Goal: Find specific page/section: Find specific page/section

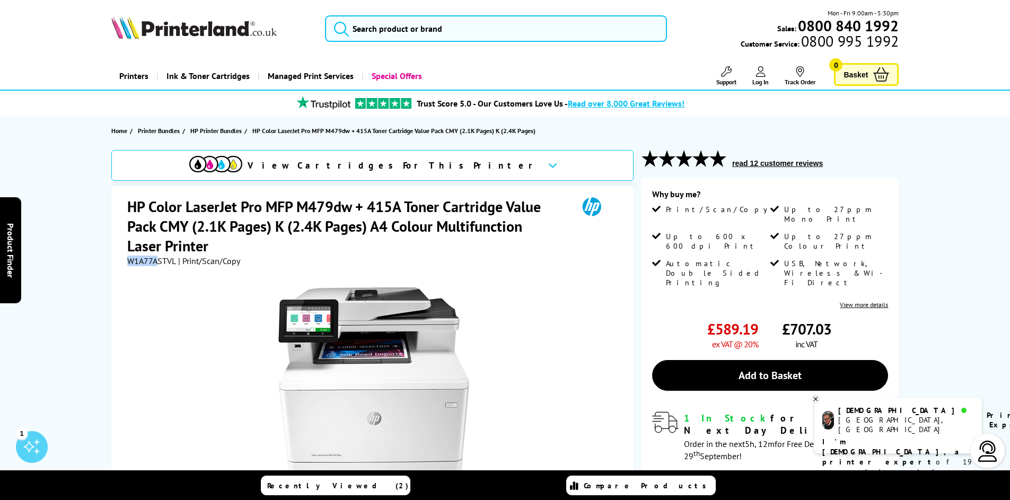
drag, startPoint x: 127, startPoint y: 262, endPoint x: 156, endPoint y: 262, distance: 29.1
click at [156, 262] on span "W1A77ASTVL" at bounding box center [151, 260] width 49 height 11
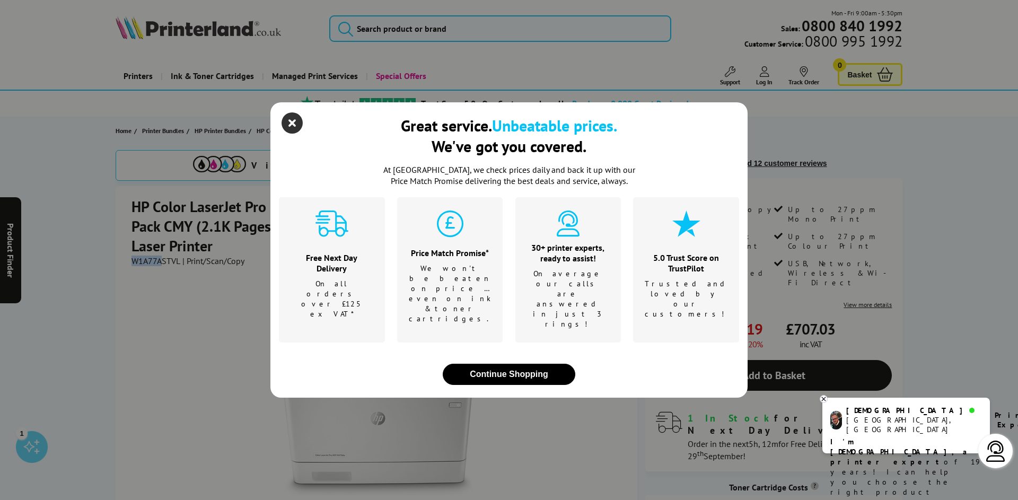
click at [291, 134] on icon "close modal" at bounding box center [291, 122] width 21 height 21
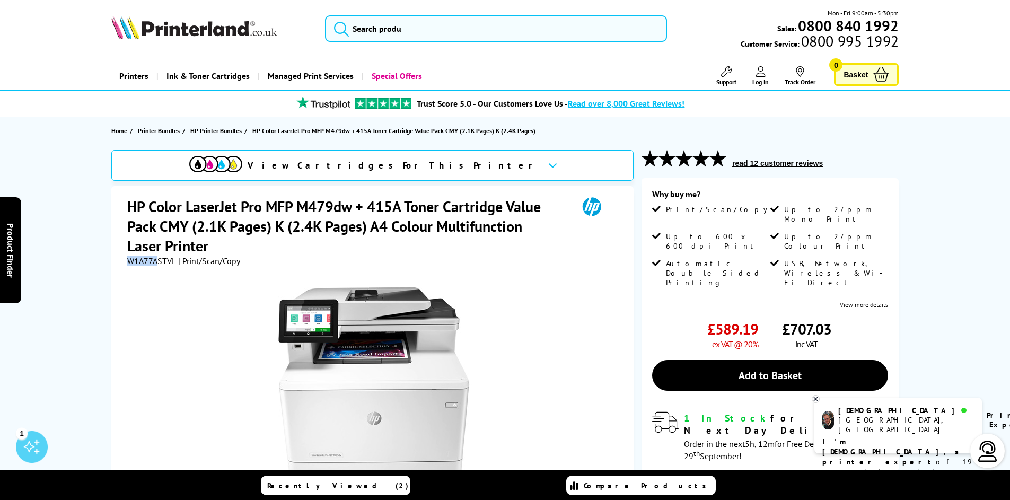
copy span "W1A77A"
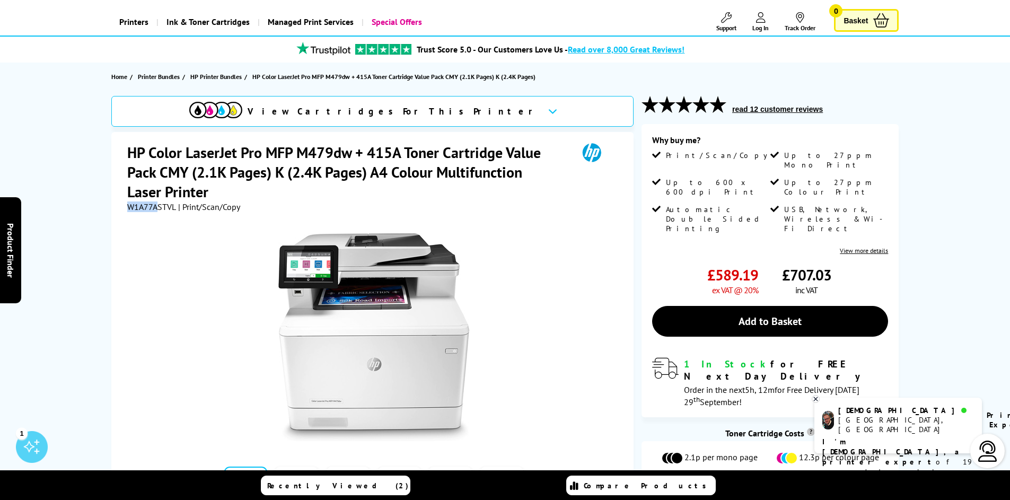
scroll to position [53, 0]
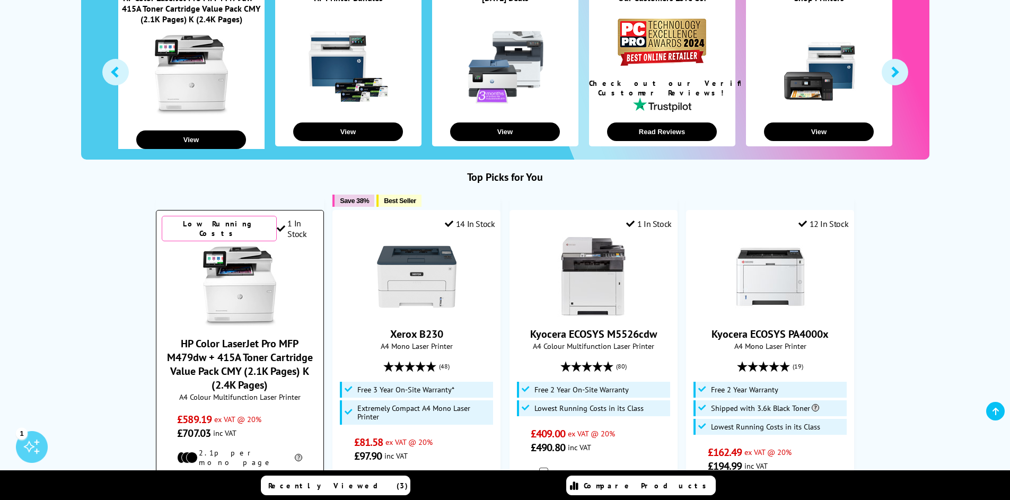
scroll to position [318, 0]
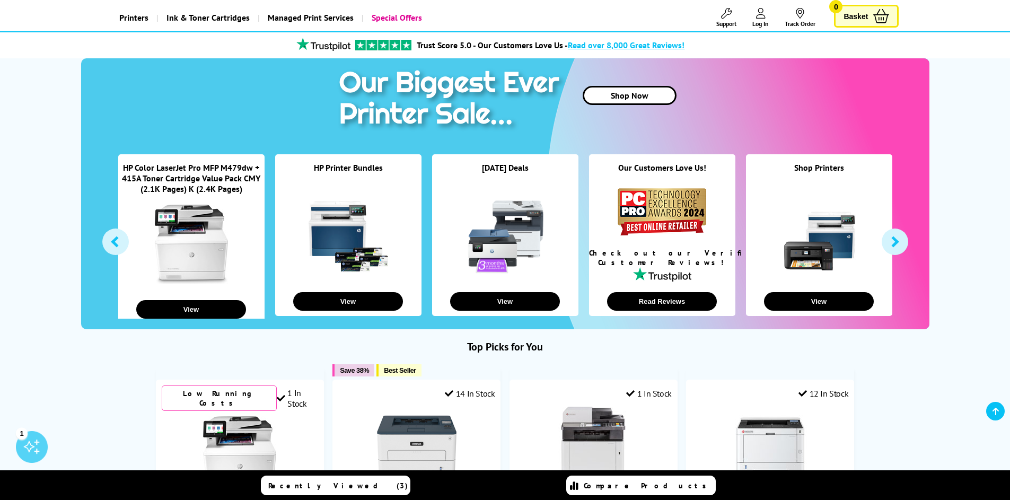
scroll to position [53, 0]
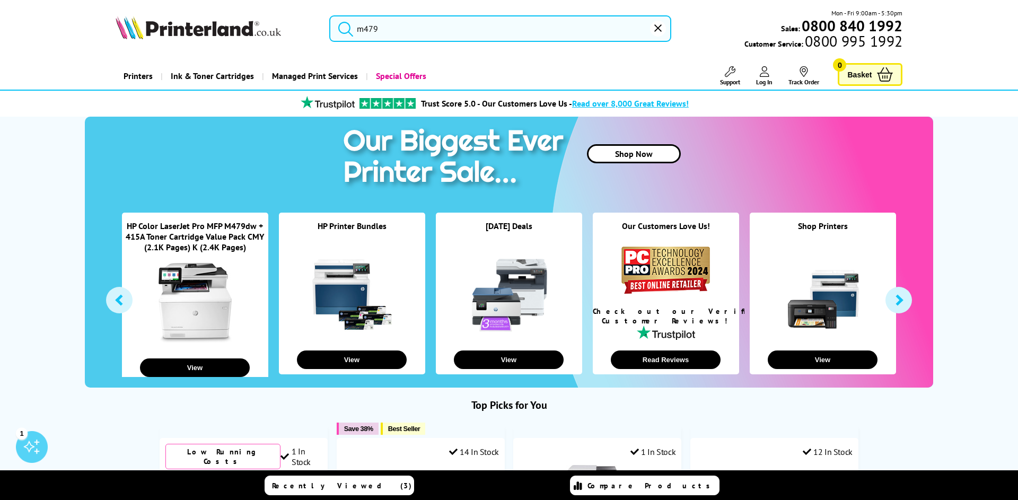
click at [375, 33] on input "m479" at bounding box center [500, 28] width 342 height 26
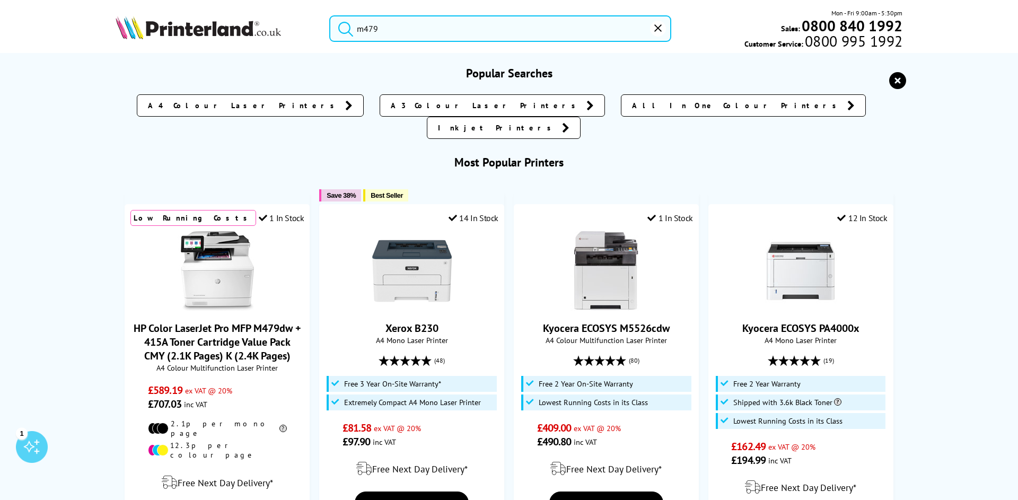
click at [330, 15] on button "submit" at bounding box center [343, 26] width 26 height 23
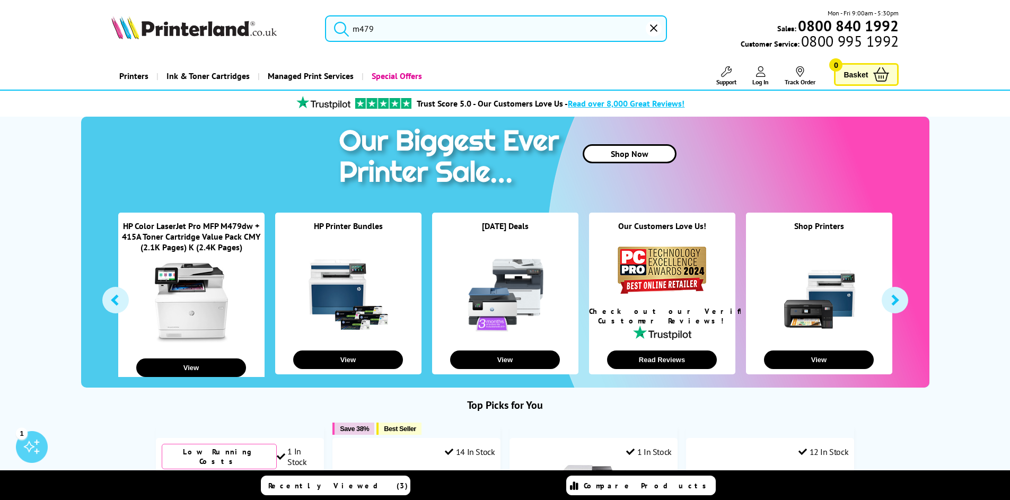
click at [420, 29] on input "m479" at bounding box center [496, 28] width 342 height 26
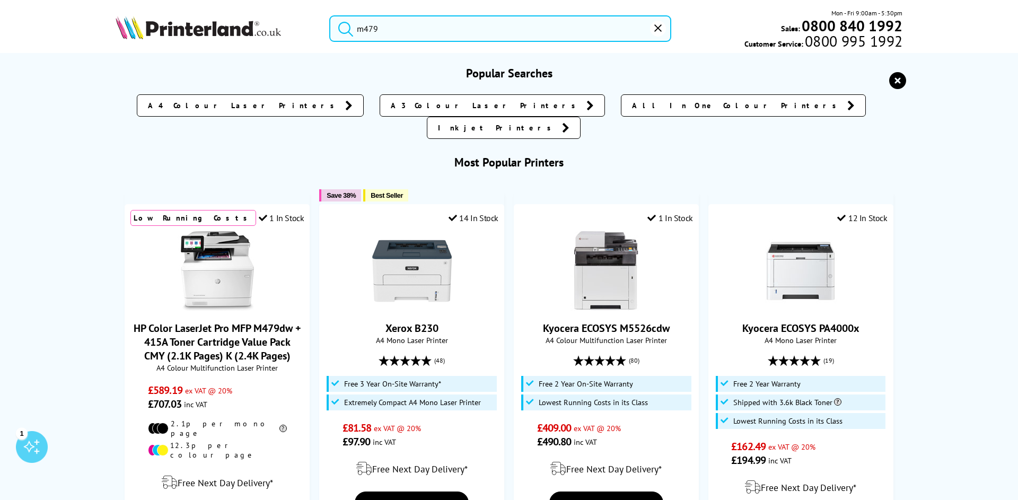
click at [380, 17] on input "m479" at bounding box center [500, 28] width 342 height 26
click at [381, 17] on input "m479" at bounding box center [500, 28] width 342 height 26
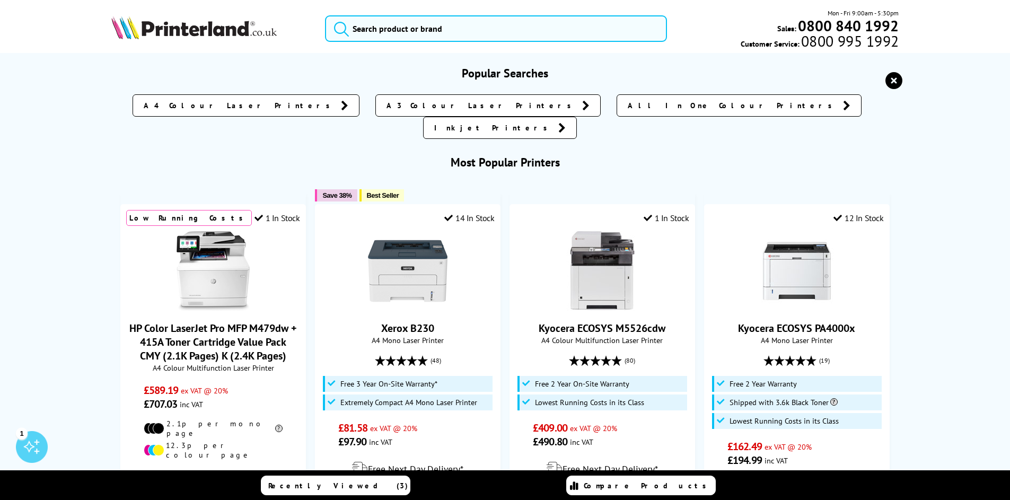
click at [335, 104] on span "A4 Colour Laser Printers" at bounding box center [240, 105] width 192 height 11
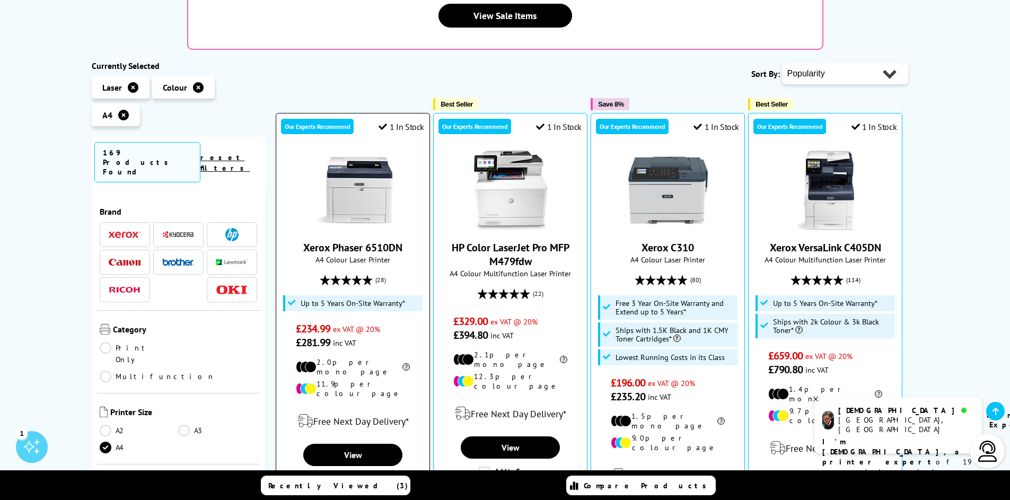
scroll to position [265, 0]
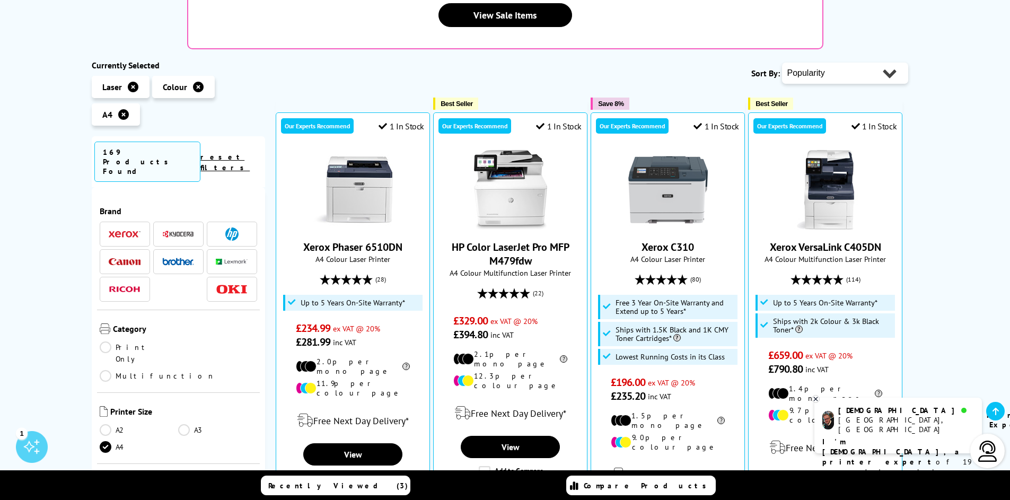
click at [219, 227] on span at bounding box center [232, 233] width 32 height 13
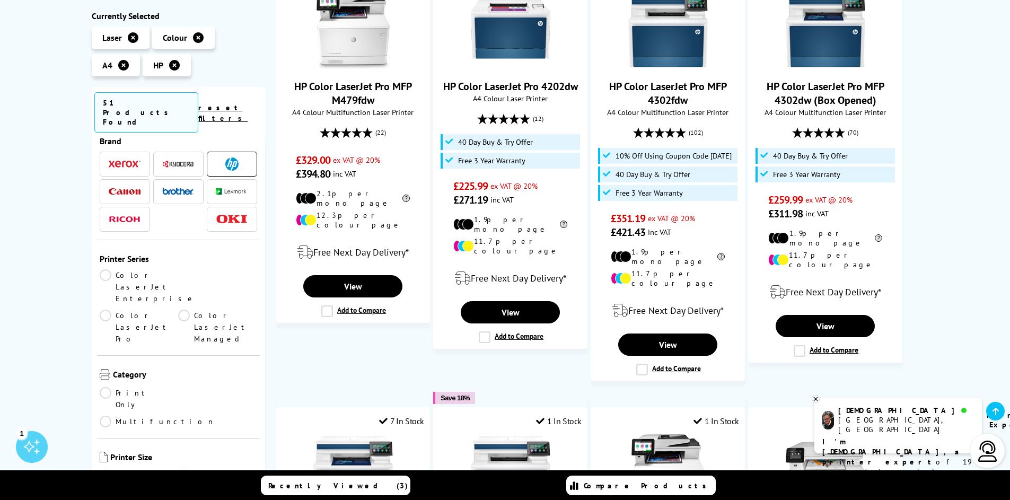
scroll to position [53, 0]
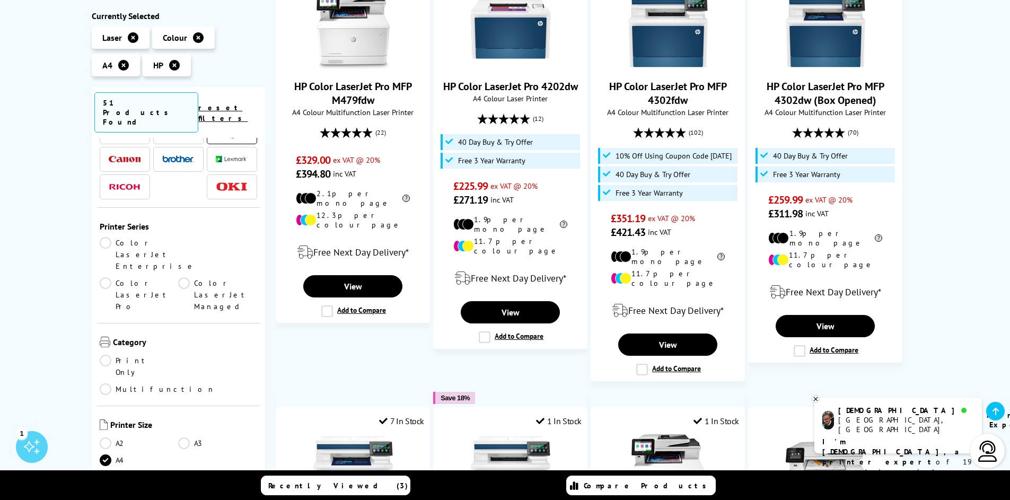
click at [182, 383] on link "Multifunction" at bounding box center [158, 389] width 116 height 12
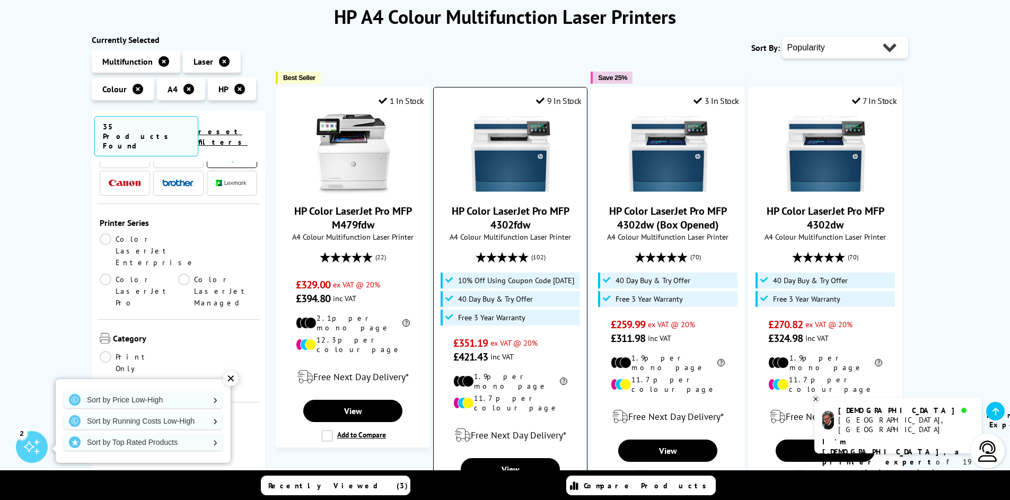
scroll to position [159, 0]
